Goal: Information Seeking & Learning: Learn about a topic

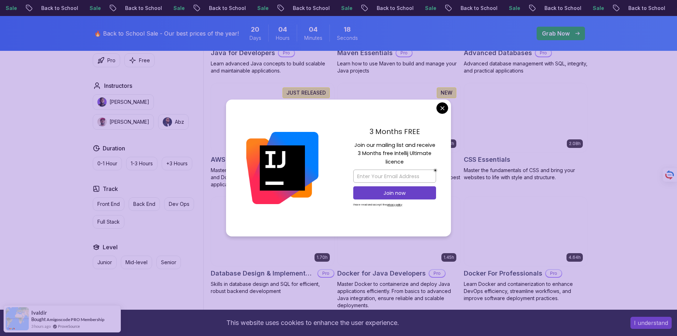
scroll to position [519, 0]
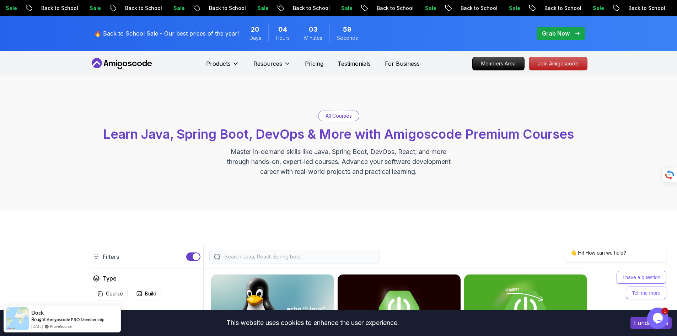
scroll to position [0, 0]
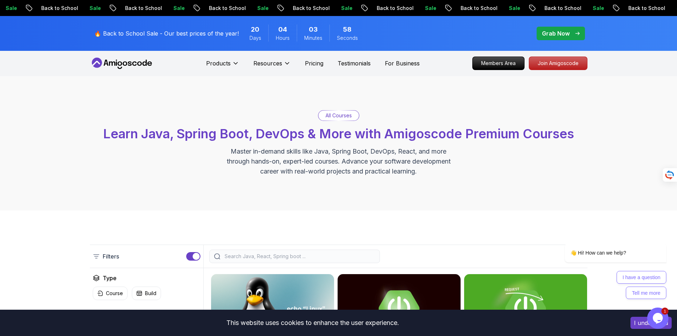
click at [498, 54] on nav "Products Resources Pricing Testimonials For Business Members Area Join Amigosco…" at bounding box center [339, 63] width 498 height 26
click at [501, 63] on p "Members Area" at bounding box center [498, 63] width 49 height 12
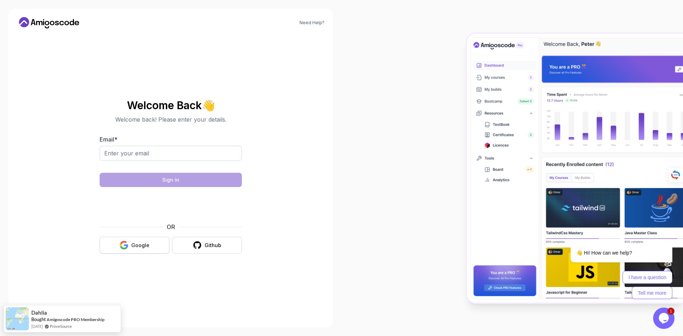
click at [135, 238] on button "Google" at bounding box center [135, 245] width 70 height 17
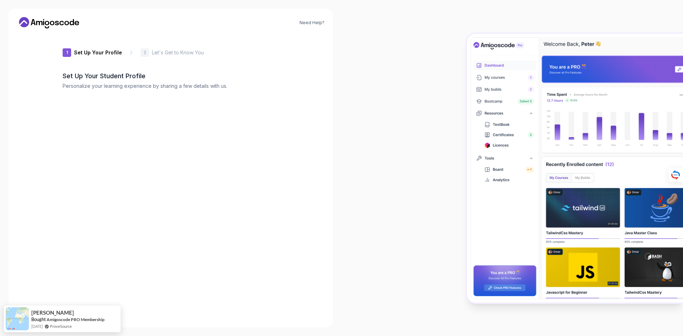
type input "livelyjaguar4e8be"
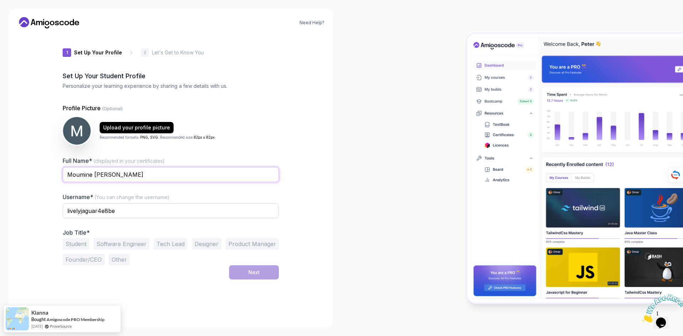
click at [149, 174] on input "Moumine Arthur Ouedraogo" at bounding box center [171, 174] width 216 height 15
click at [56, 26] on icon at bounding box center [49, 22] width 64 height 11
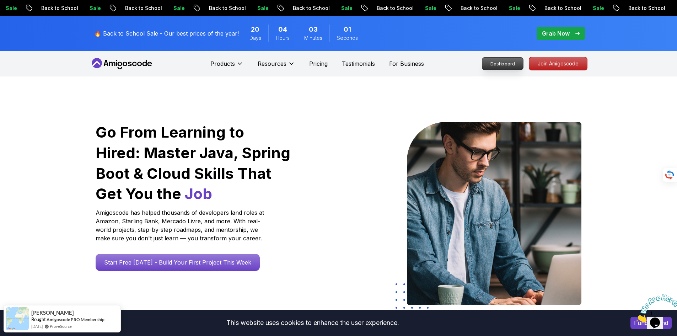
click at [489, 66] on p "Dashboard" at bounding box center [503, 64] width 41 height 12
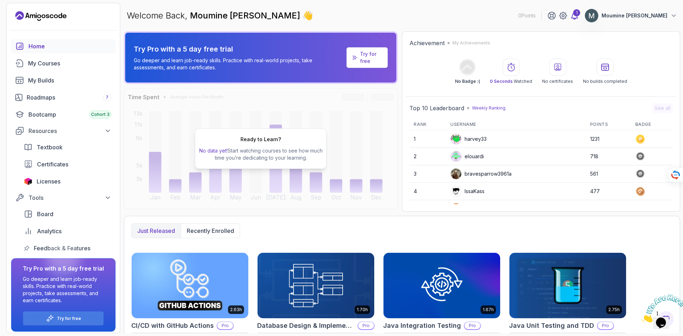
click at [574, 15] on div "1" at bounding box center [576, 12] width 7 height 7
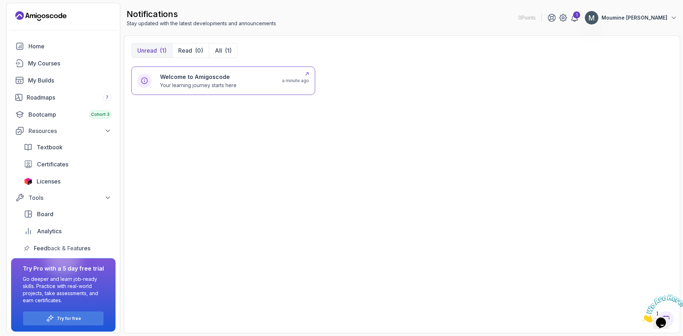
click at [181, 91] on div "Welcome to Amigoscode Your learning journey starts here a minute ago" at bounding box center [223, 81] width 184 height 28
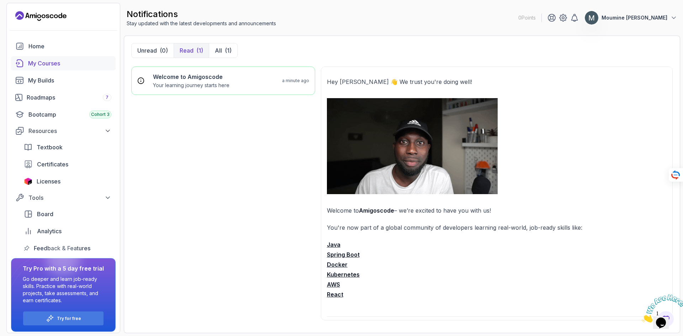
click at [47, 69] on link "My Courses" at bounding box center [63, 63] width 105 height 14
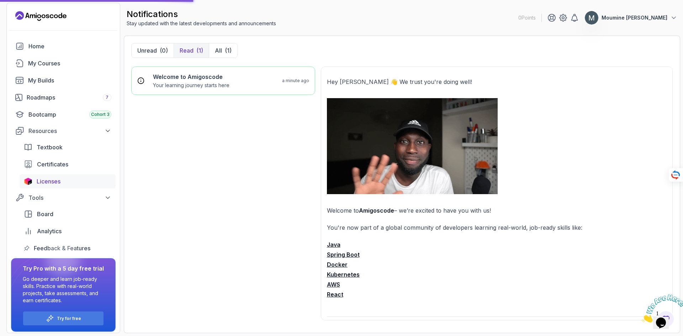
click at [52, 177] on span "Licenses" at bounding box center [49, 181] width 24 height 9
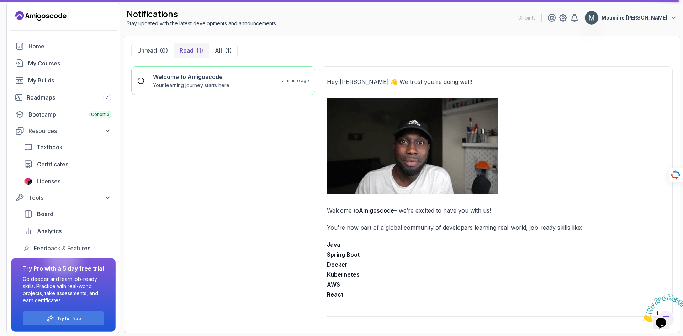
click at [333, 255] on strong "Spring Boot" at bounding box center [343, 254] width 33 height 7
click at [53, 188] on link "Licenses" at bounding box center [68, 181] width 96 height 14
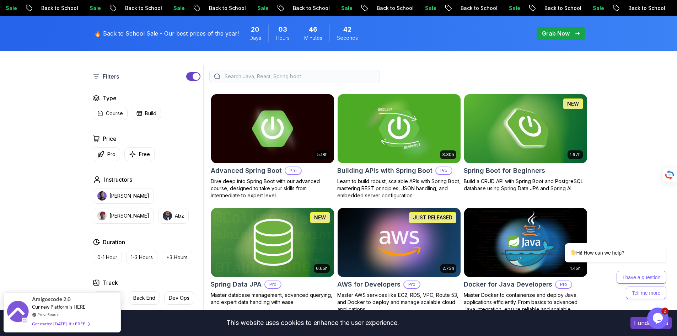
scroll to position [171, 0]
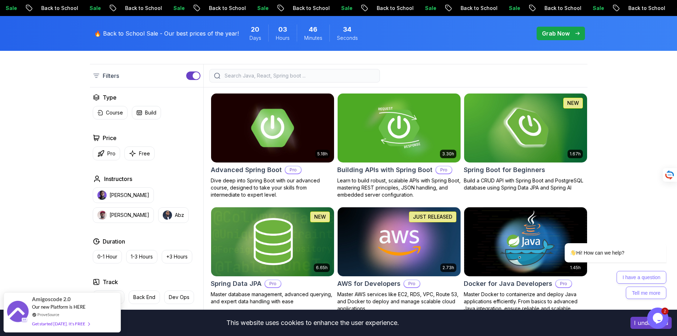
click at [280, 156] on img at bounding box center [272, 128] width 129 height 72
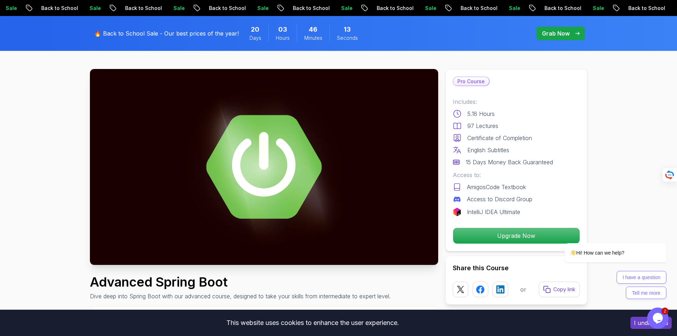
scroll to position [25, 0]
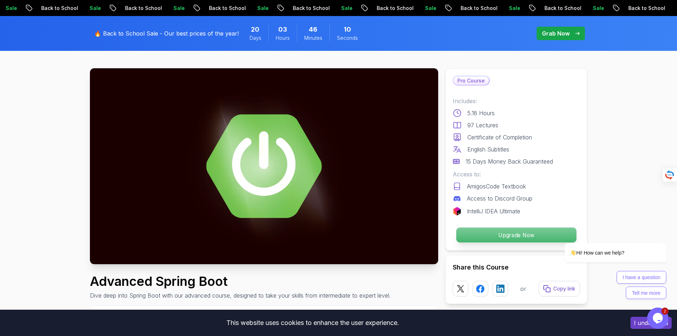
click at [520, 237] on p "Upgrade Now" at bounding box center [516, 235] width 120 height 15
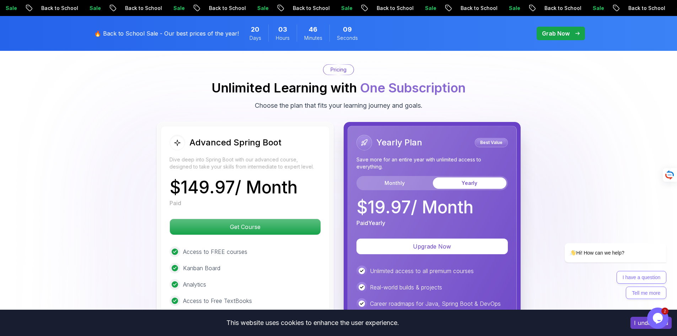
scroll to position [1552, 0]
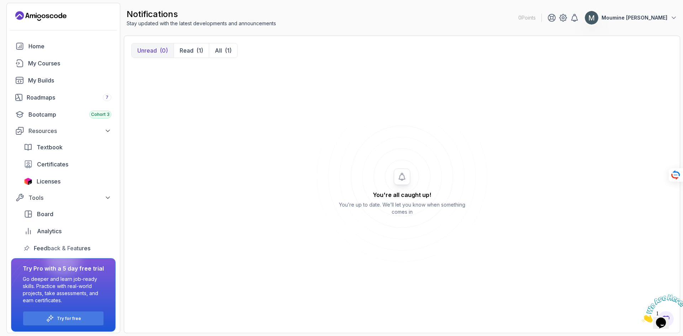
click at [41, 11] on icon "Landing page" at bounding box center [40, 15] width 51 height 11
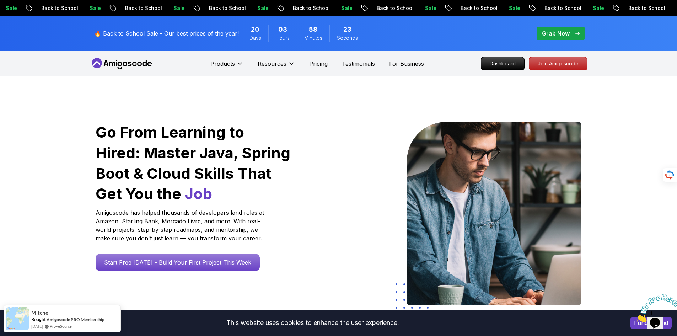
click at [553, 31] on p "Grab Now" at bounding box center [556, 33] width 28 height 9
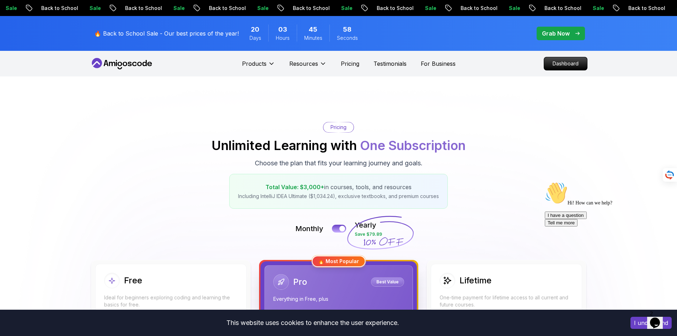
click at [112, 62] on icon at bounding box center [122, 63] width 64 height 11
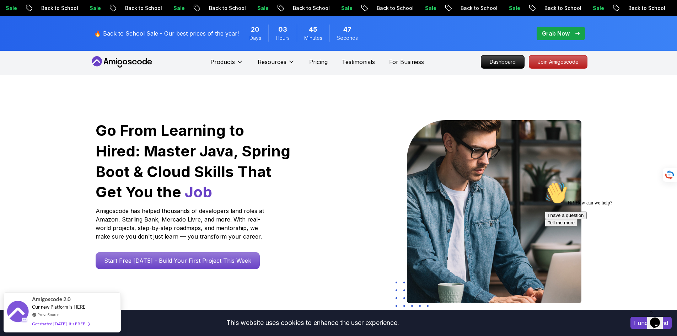
scroll to position [3, 0]
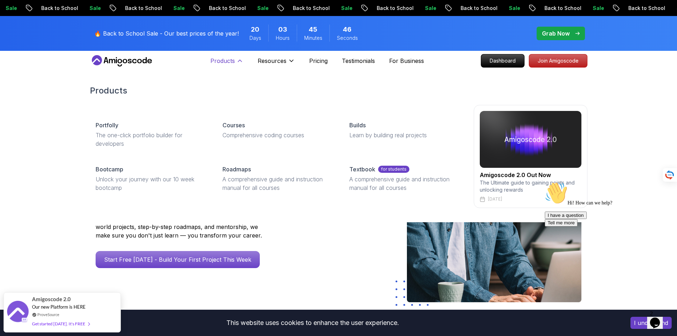
click at [237, 61] on icon at bounding box center [239, 60] width 7 height 7
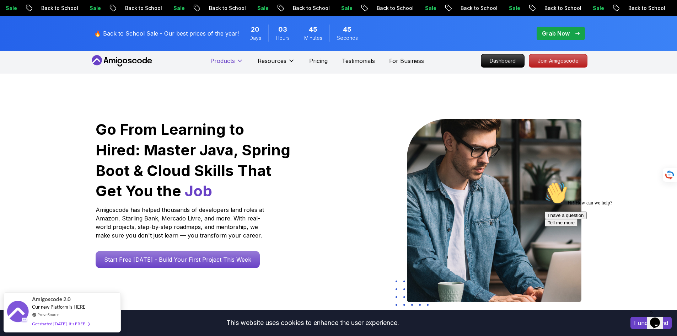
click at [237, 61] on icon at bounding box center [239, 60] width 7 height 7
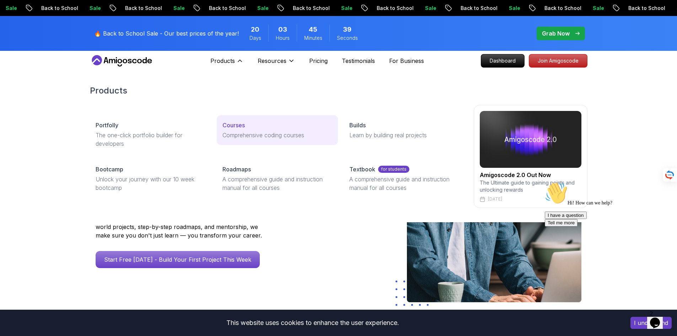
click at [256, 131] on p "Comprehensive coding courses" at bounding box center [278, 135] width 110 height 9
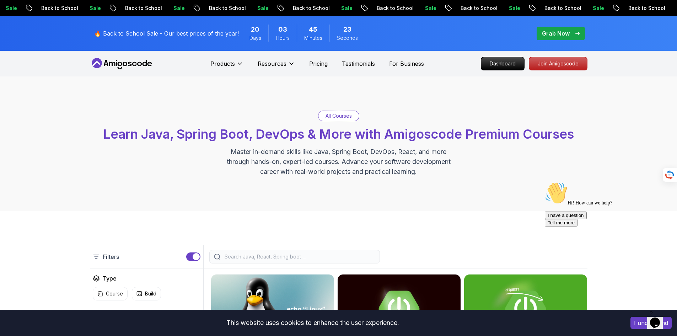
click at [108, 68] on icon at bounding box center [122, 63] width 64 height 11
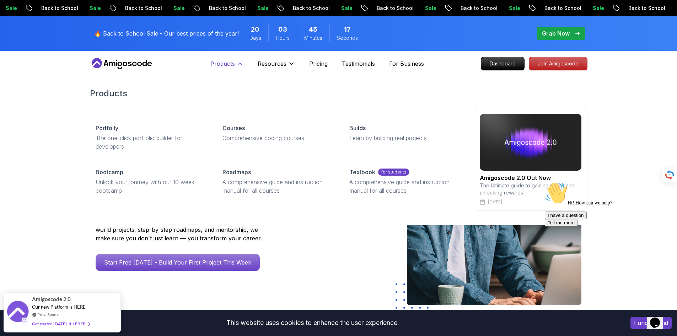
click at [238, 63] on icon at bounding box center [239, 63] width 7 height 7
